Goal: Find specific page/section: Find specific page/section

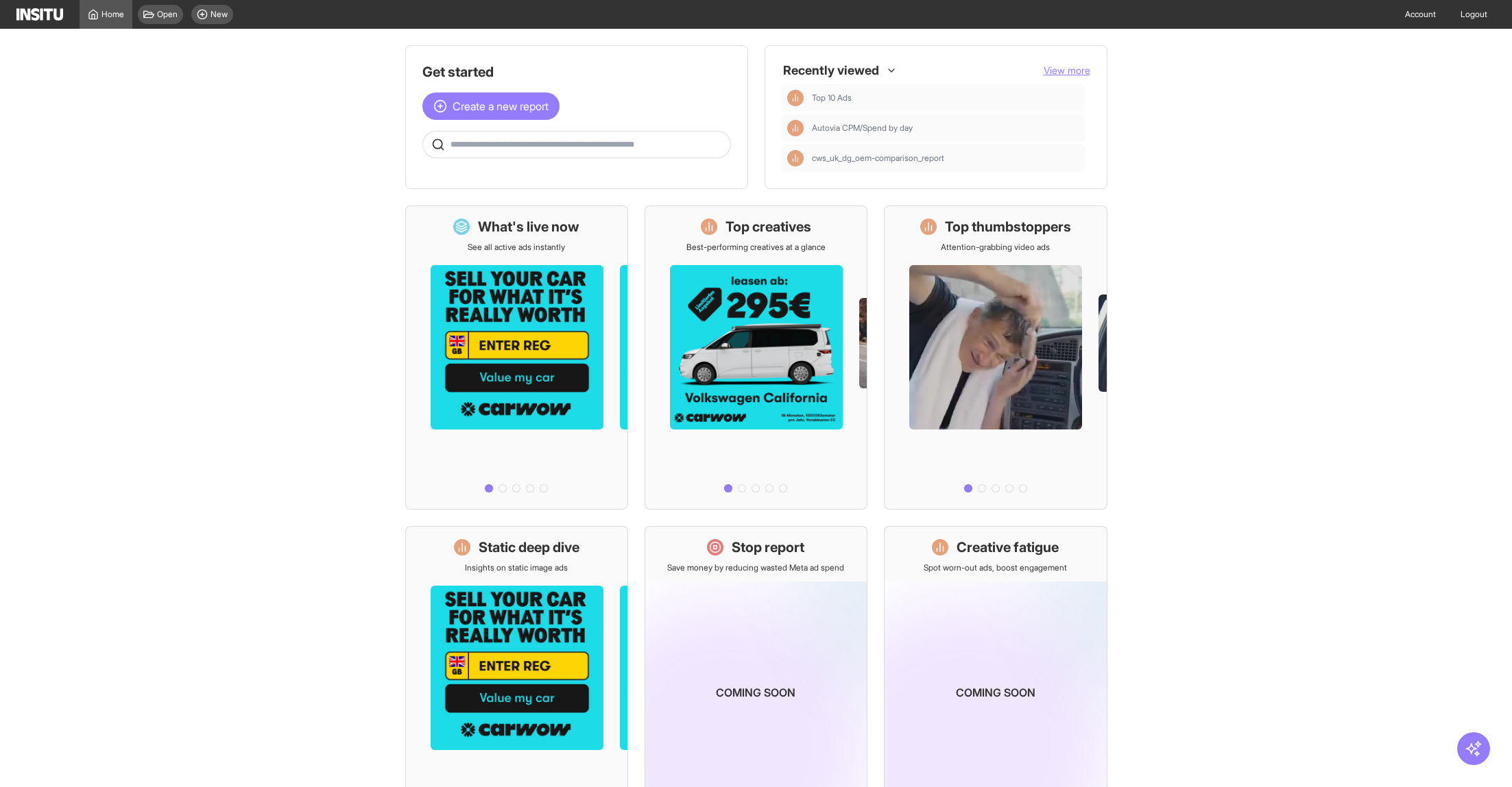
click at [1068, 68] on span "View more" at bounding box center [1066, 70] width 46 height 11
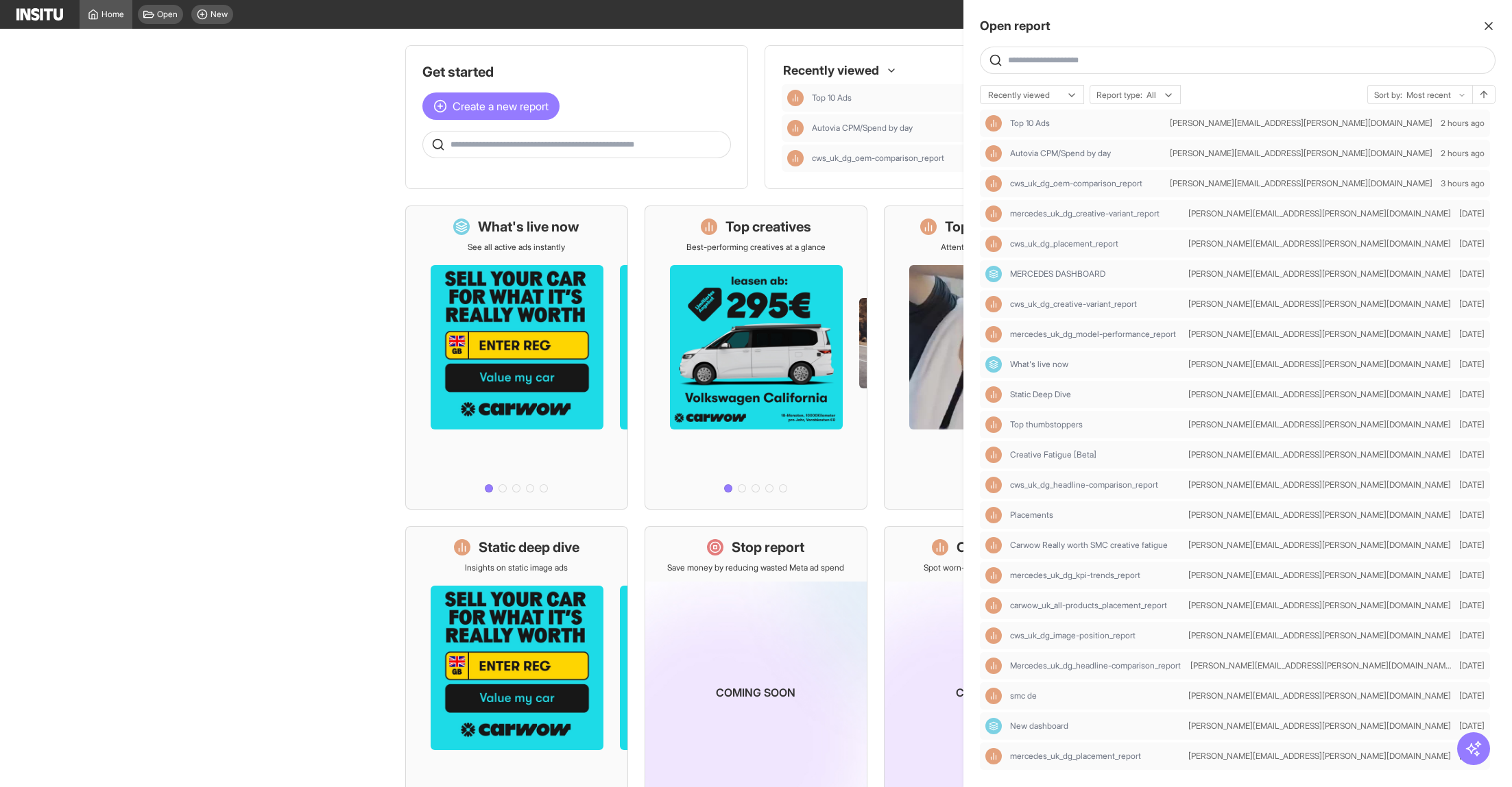
click at [1031, 52] on div at bounding box center [1237, 60] width 515 height 27
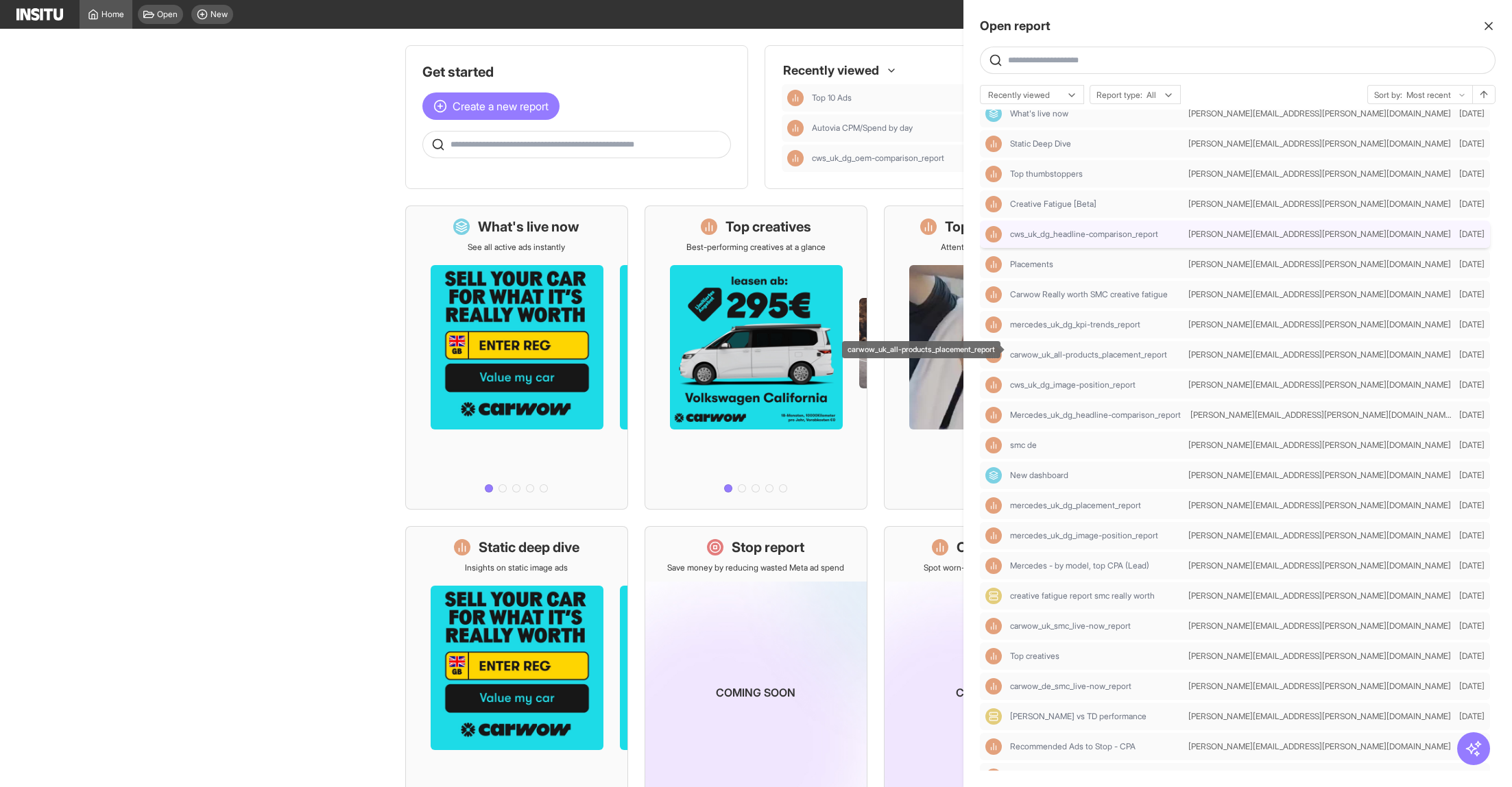
scroll to position [256, 0]
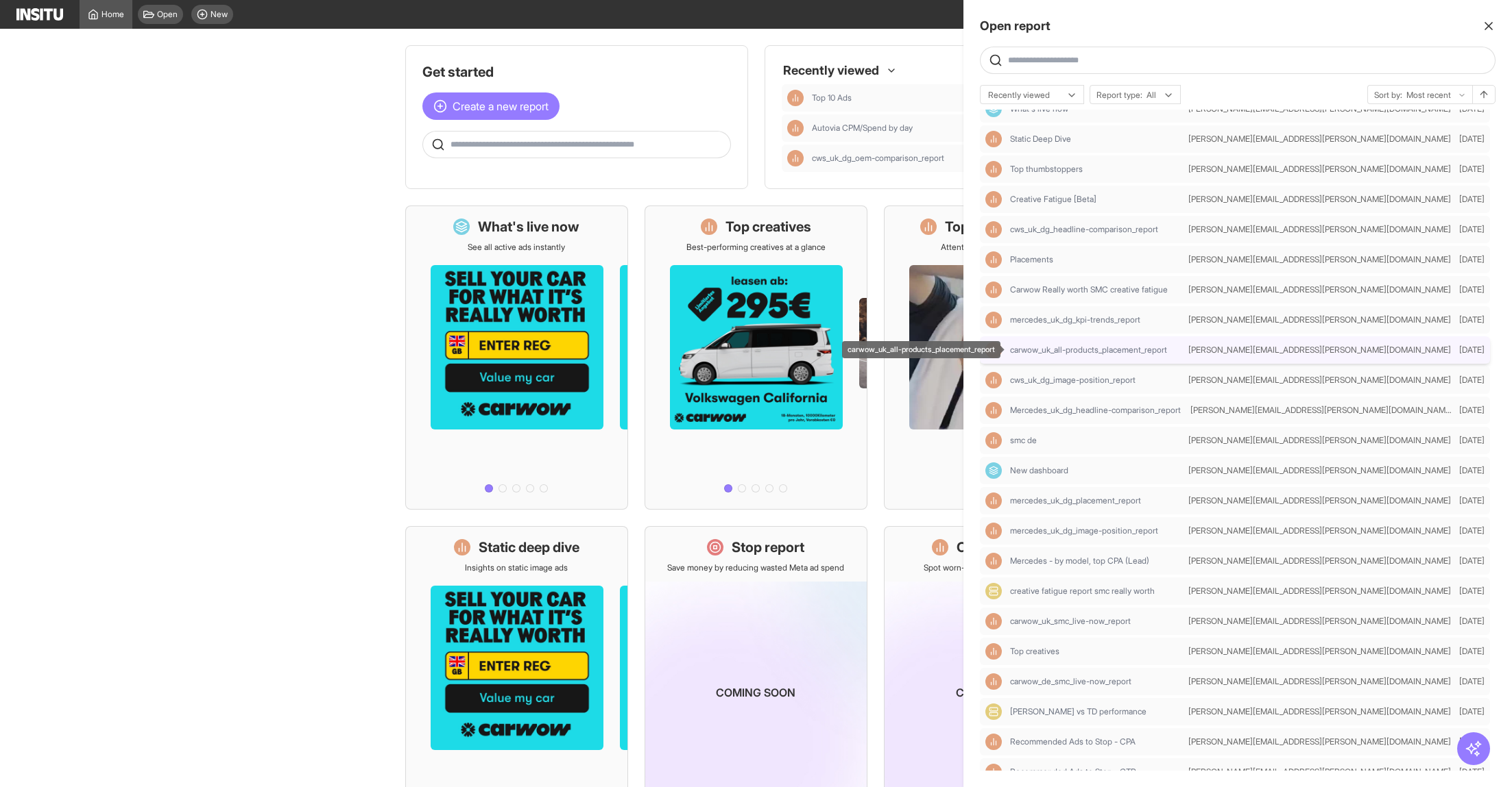
click at [1162, 353] on span "carwow_uk_all-products_placement_report" at bounding box center [1089, 350] width 157 height 11
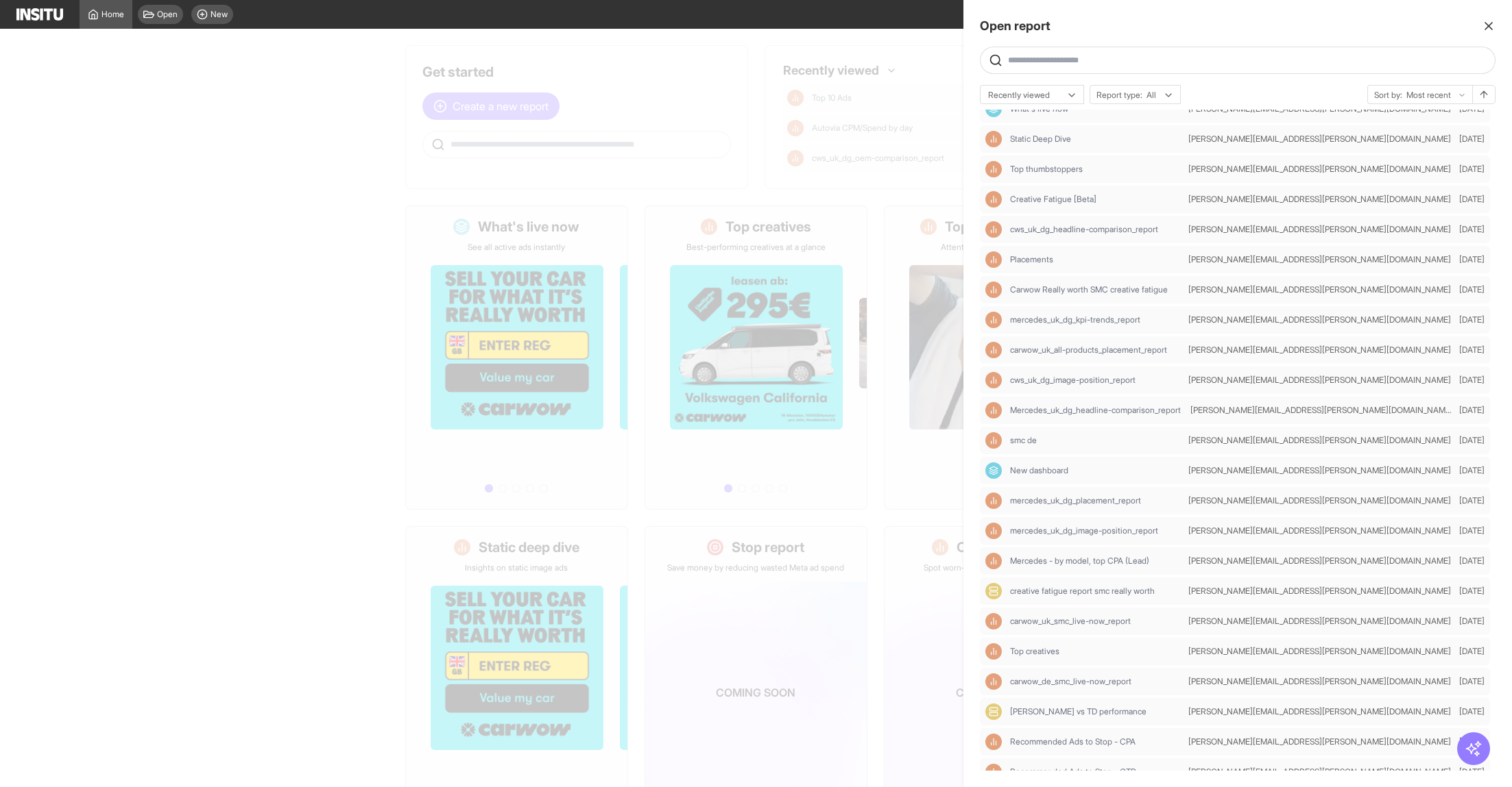
select select "**"
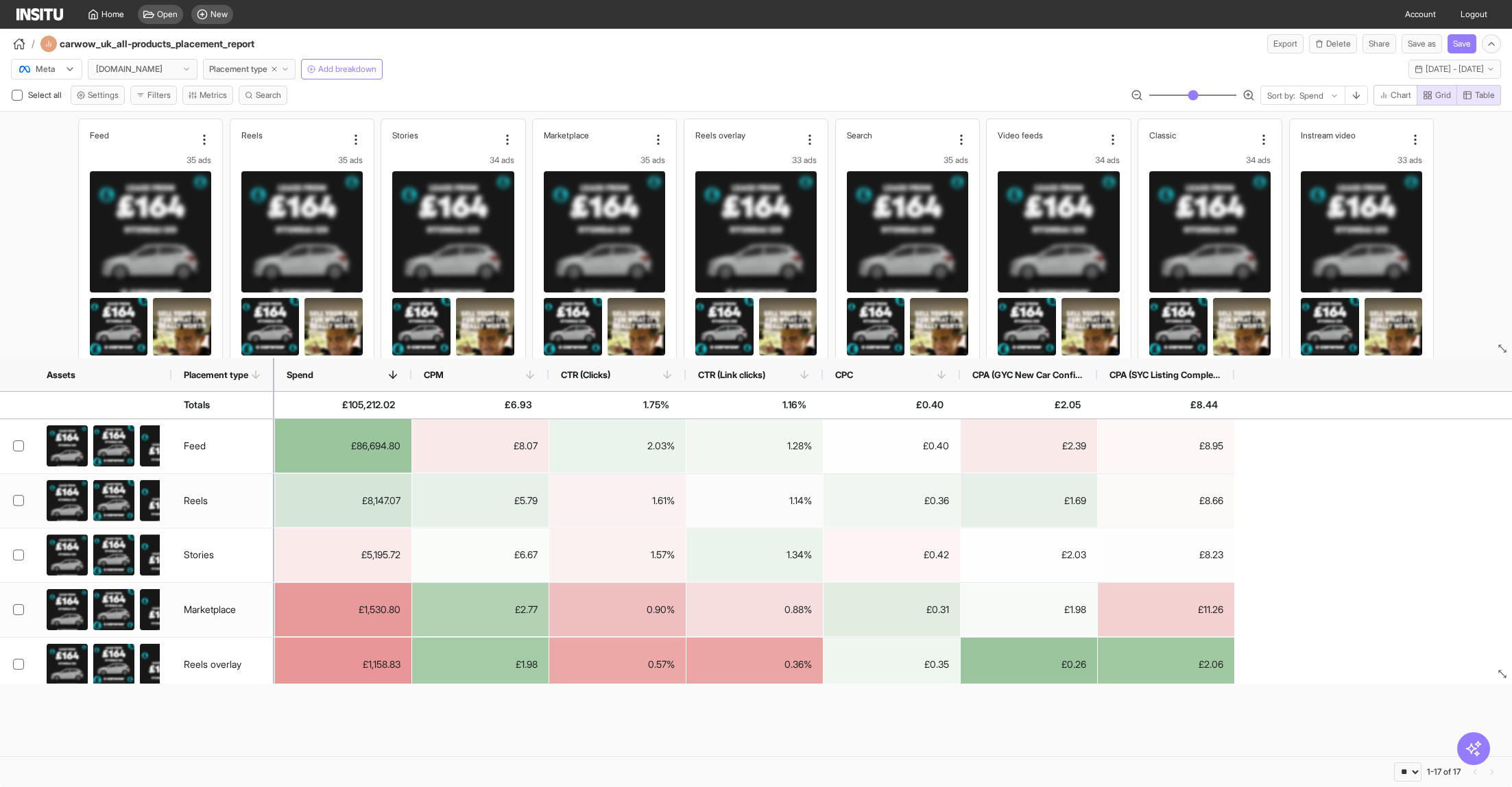
click at [1499, 666] on div "Assets Placement type Spend CPM CTR (Clicks) CPC" at bounding box center [756, 521] width 1512 height 326
click at [42, 16] on img at bounding box center [39, 14] width 46 height 12
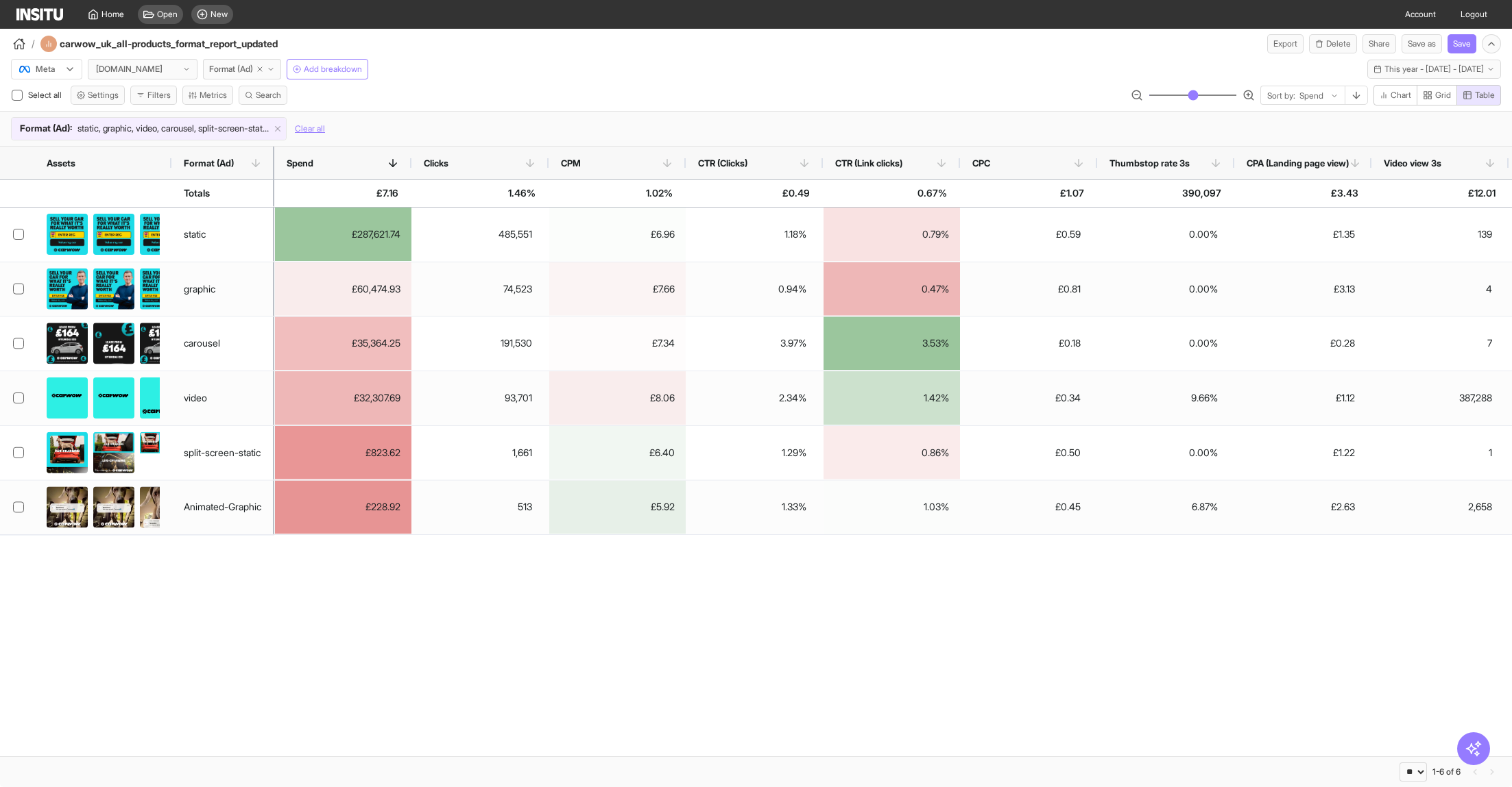
select select "**"
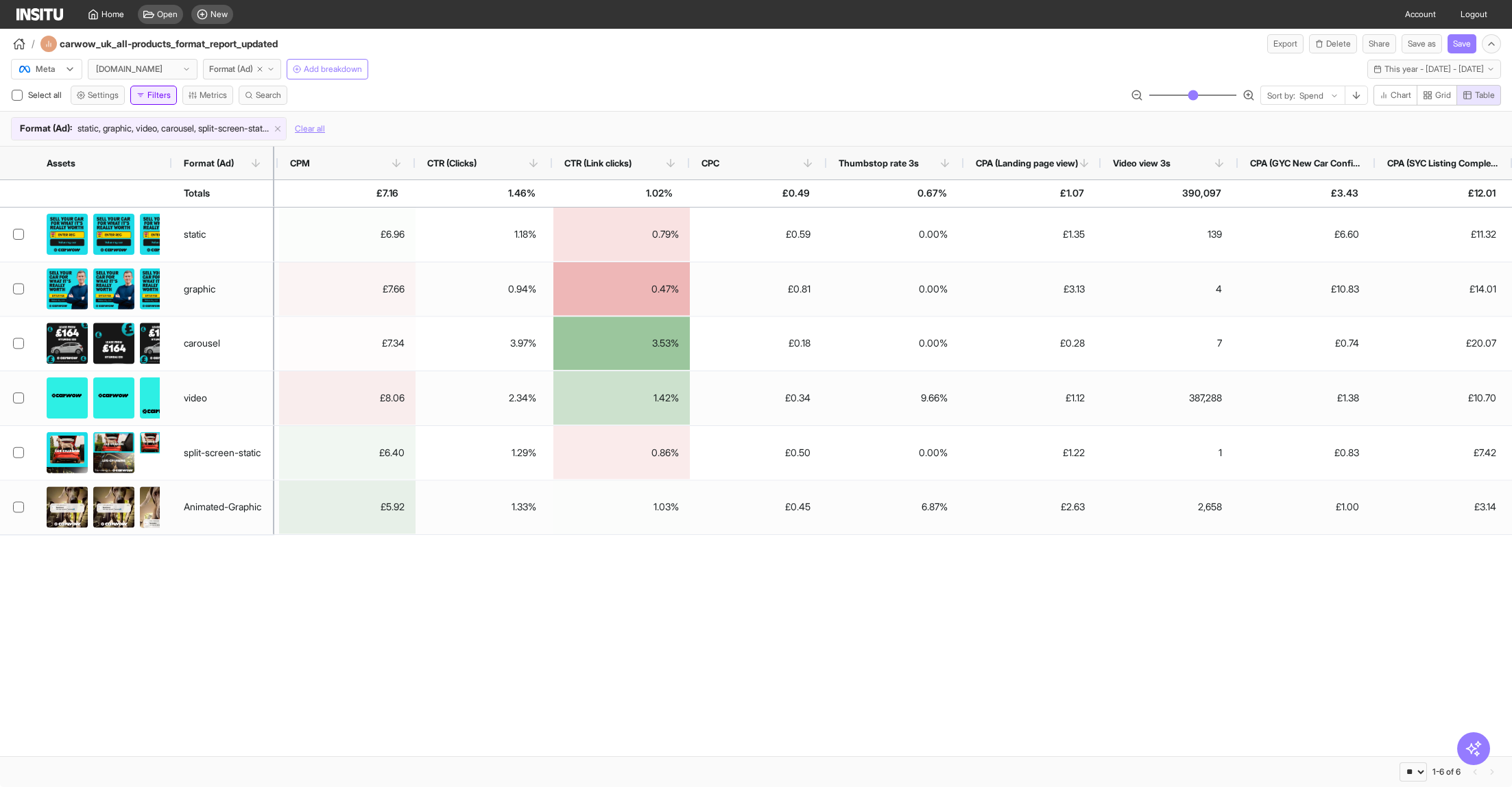
click at [157, 95] on button "Filters" at bounding box center [153, 95] width 46 height 19
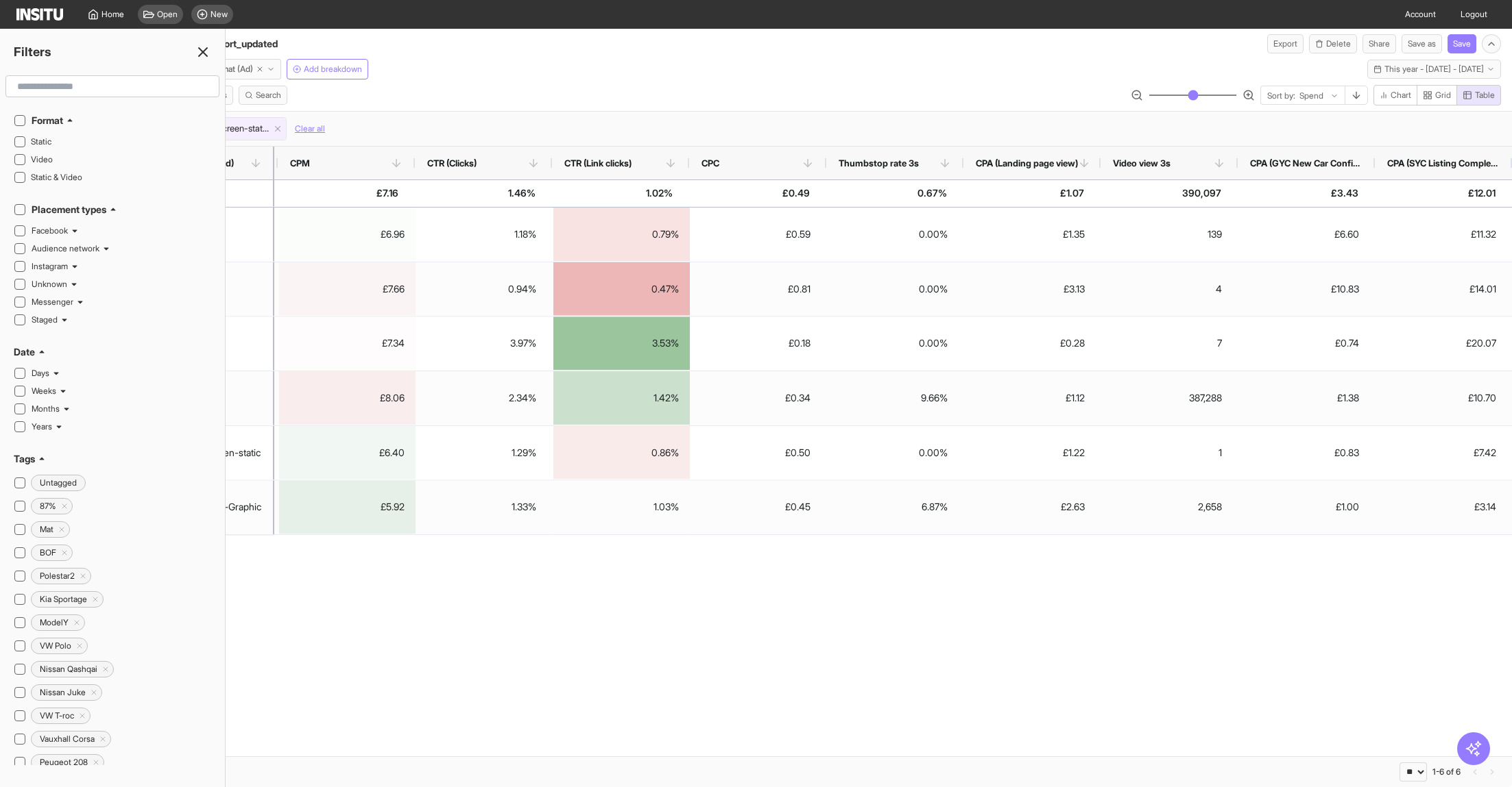
click at [96, 83] on input "text" at bounding box center [112, 86] width 202 height 25
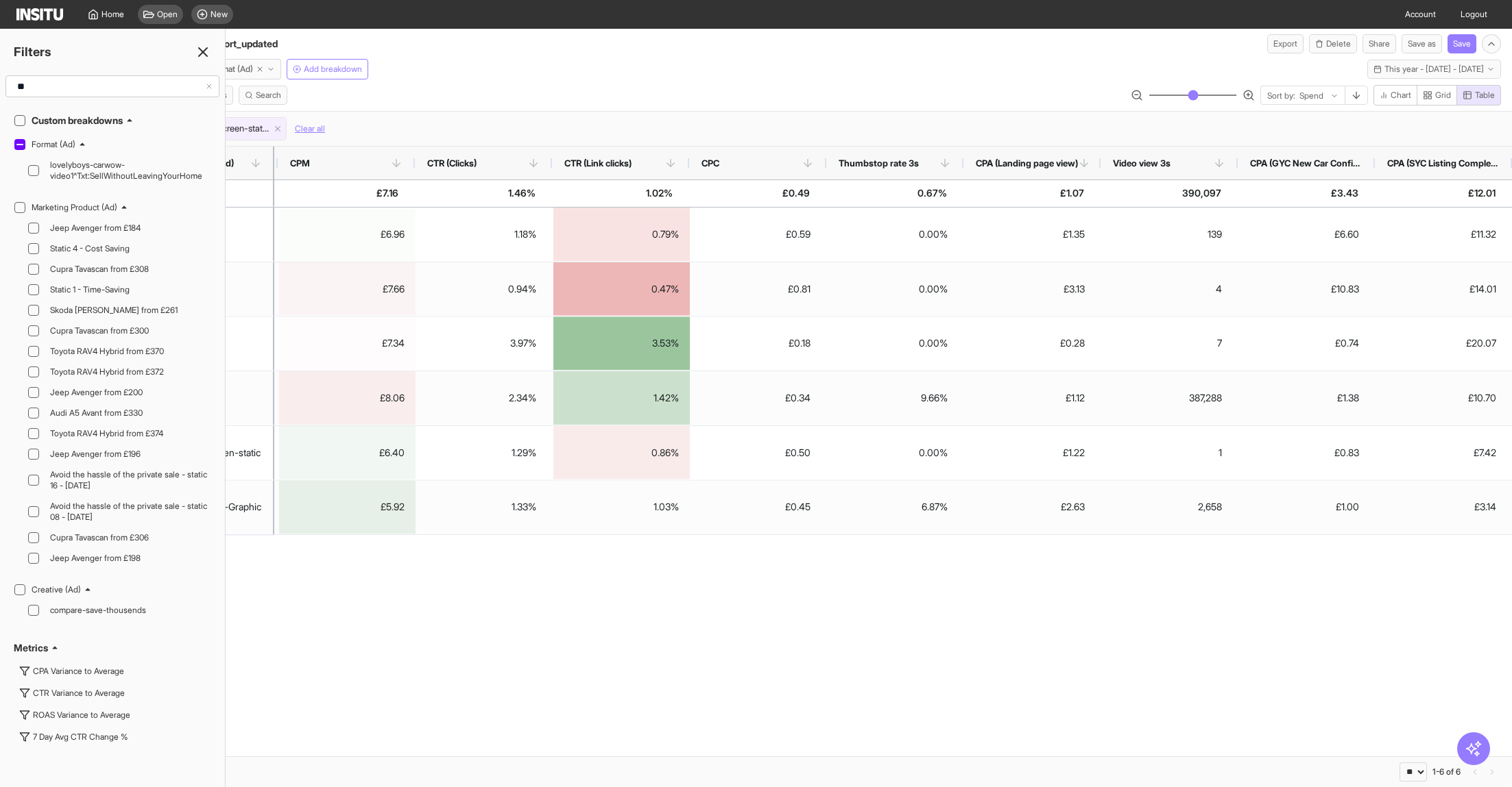
type input "*"
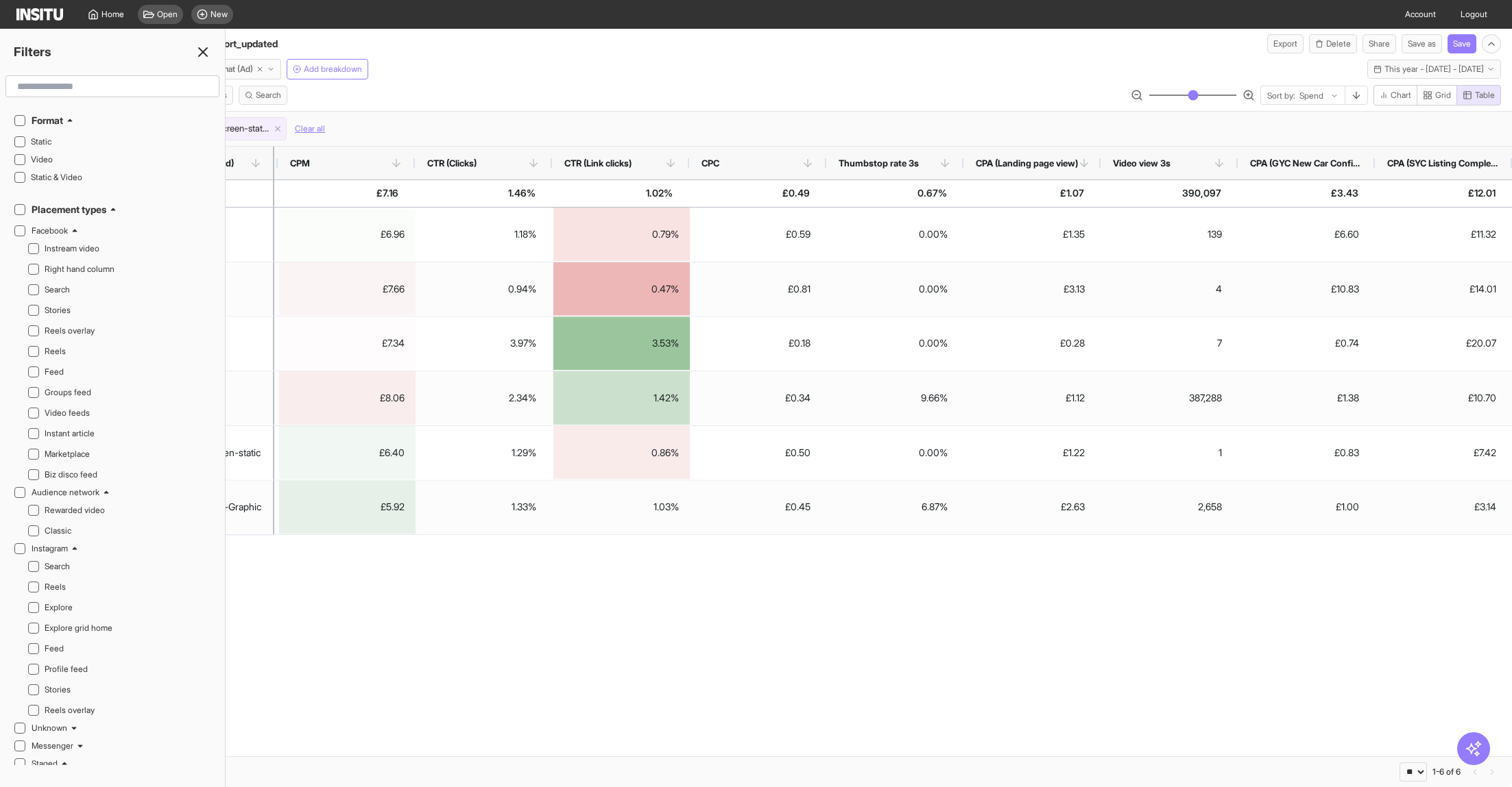
click at [206, 48] on line at bounding box center [203, 52] width 9 height 9
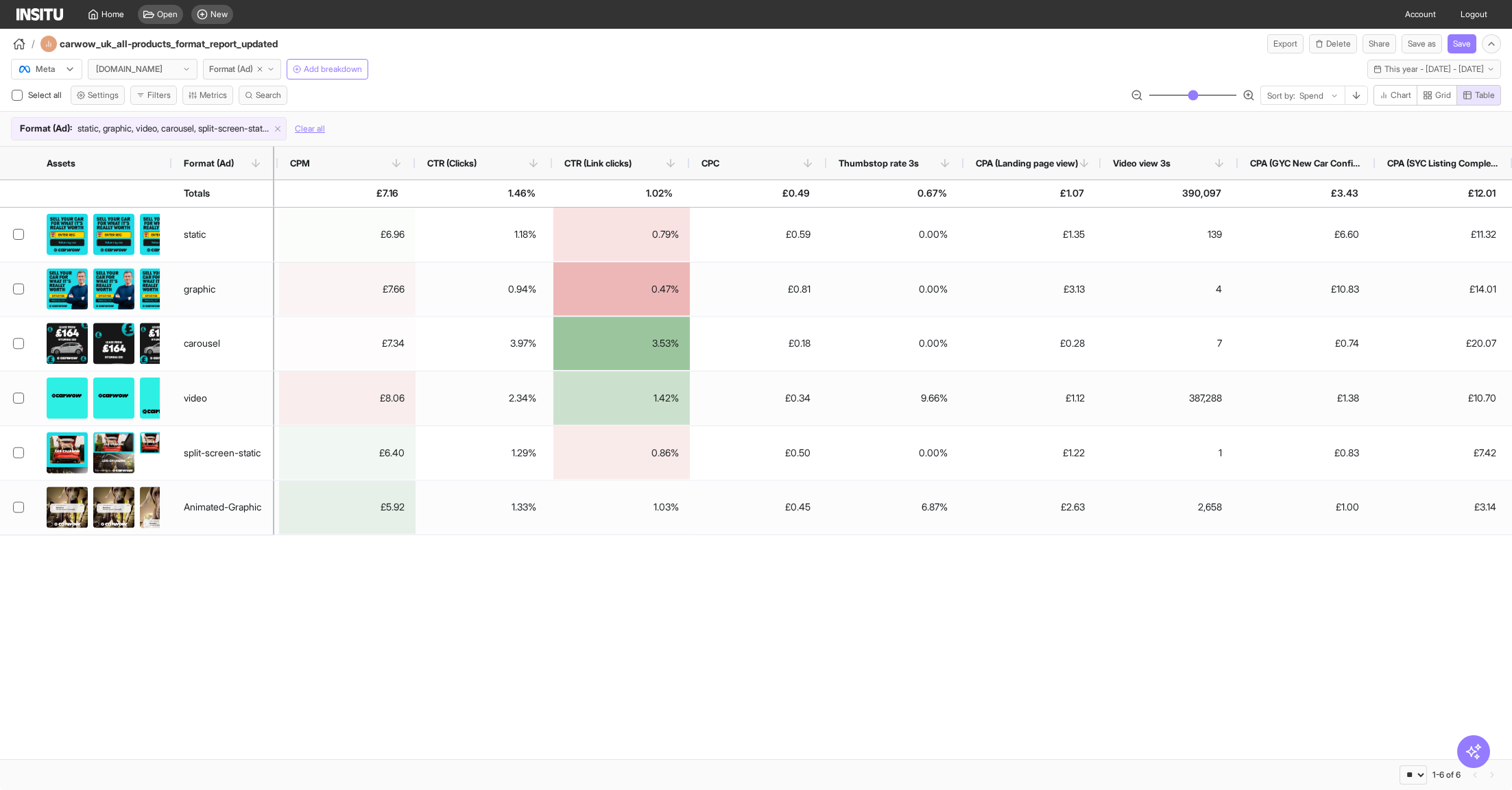
click at [681, 601] on div "static graphic carousel video split-screen-static Animated-Graphic £287,621.74 …" at bounding box center [756, 483] width 1512 height 552
